Goal: Task Accomplishment & Management: Manage account settings

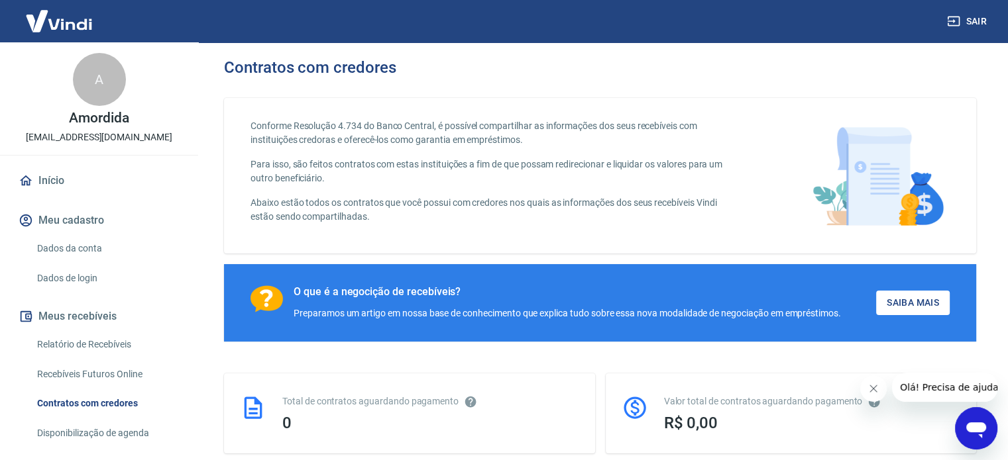
click at [87, 250] on link "Dados da conta" at bounding box center [107, 248] width 150 height 27
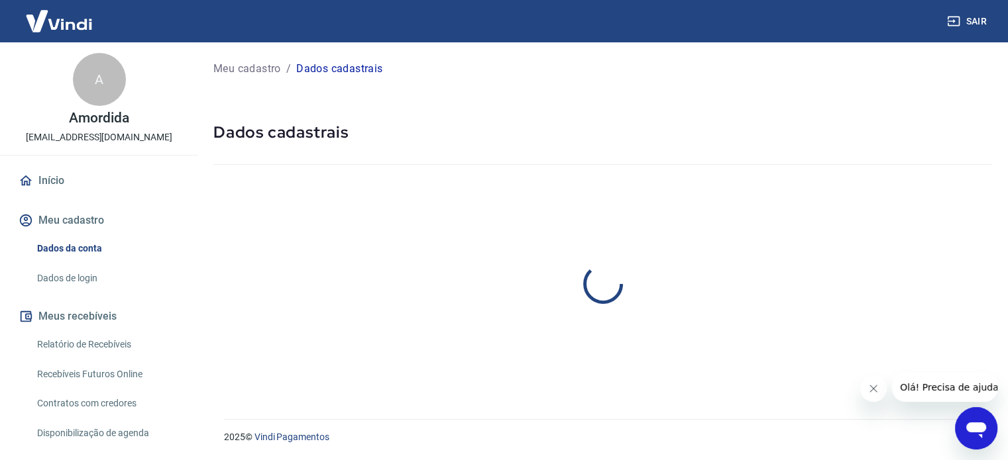
select select "SP"
select select "business"
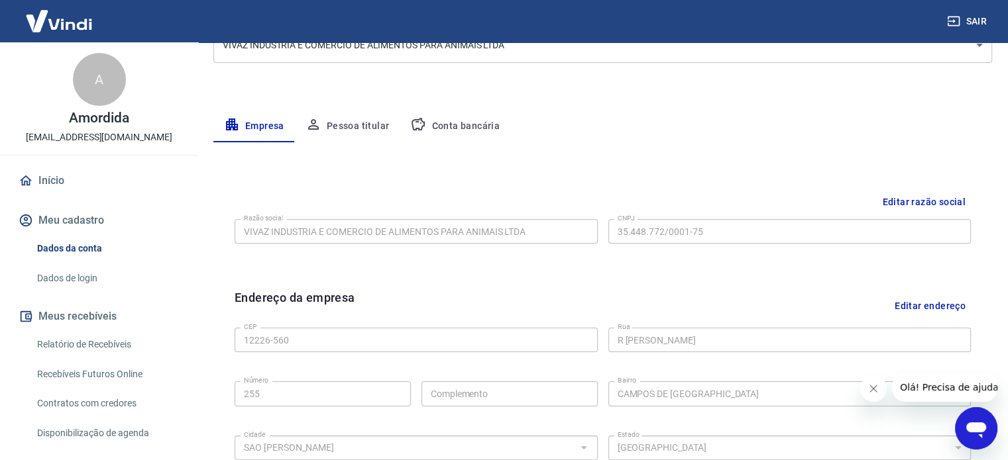
scroll to position [331, 0]
